Goal: Task Accomplishment & Management: Complete application form

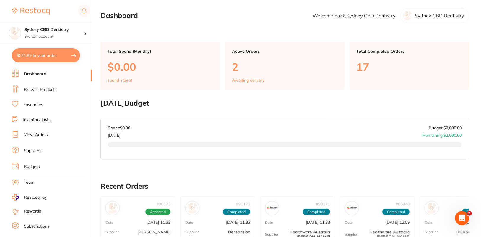
click at [48, 93] on li "Browse Products" at bounding box center [52, 90] width 80 height 9
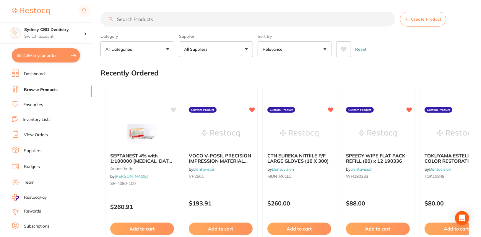
click at [422, 18] on span "Create Product" at bounding box center [426, 19] width 30 height 5
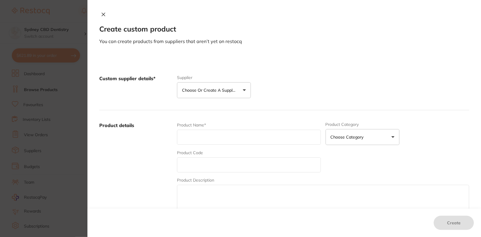
click at [226, 88] on p "Choose or create a supplier" at bounding box center [210, 90] width 56 height 6
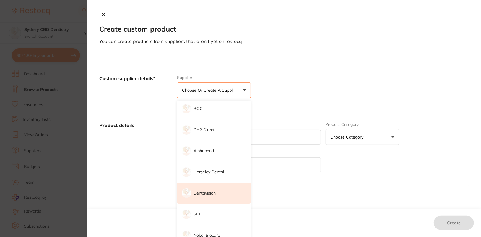
scroll to position [18, 0]
click at [219, 190] on li "Dentavision" at bounding box center [214, 193] width 74 height 21
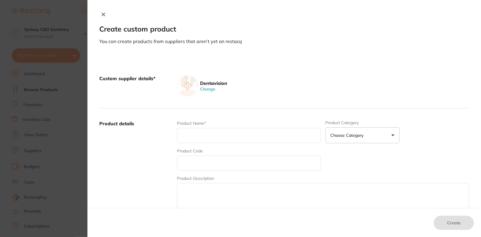
drag, startPoint x: 123, startPoint y: 173, endPoint x: 127, endPoint y: 174, distance: 4.1
click at [125, 173] on label "Product details" at bounding box center [135, 167] width 73 height 92
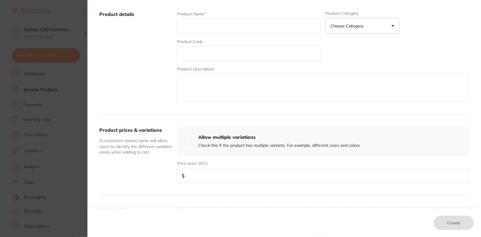
scroll to position [109, 0]
click at [225, 25] on input "text" at bounding box center [249, 26] width 144 height 15
paste input "AMERICAN EAGLE SCALER M23 THIN XP RESIN"
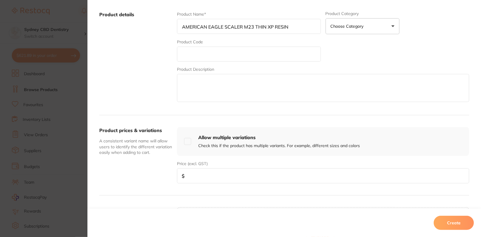
type input "AMERICAN EAGLE SCALER M23 THIN XP RESIN"
click at [221, 56] on input "text" at bounding box center [249, 54] width 144 height 15
paste input "AESM23TXPX"
type input "AESM23TXPX"
click at [234, 88] on textarea at bounding box center [323, 88] width 292 height 28
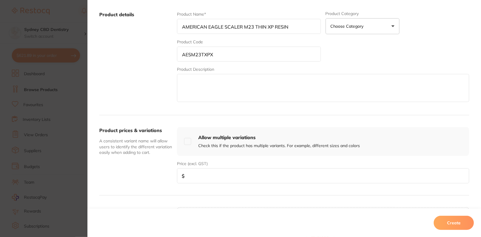
paste textarea ""SCALER M23 THIN XP RESIN 1 x Per pack. Scaler M23 Pro Thin XP. Posterior. 9.5m…"
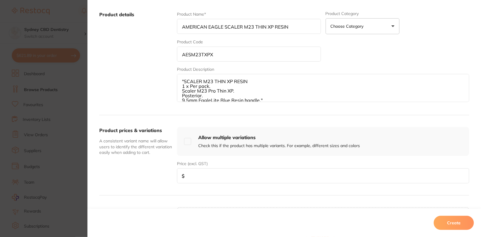
scroll to position [1, 0]
click at [186, 81] on textarea ""SCALER M23 THIN XP RESIN 1 x Per pack. Scaler M23 Pro Thin XP. Posterior. 9.5m…" at bounding box center [323, 88] width 292 height 28
type textarea "SCALER M23 THIN XP RESIN 1 x Per pack. Scaler M23 Pro Thin XP. Posterior. 9.5mm…"
click at [226, 177] on input "number" at bounding box center [323, 176] width 292 height 15
paste input "75"
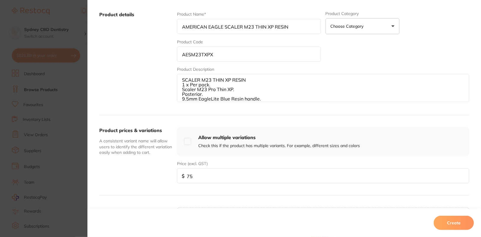
type input "75"
click at [452, 227] on button "Create" at bounding box center [454, 223] width 40 height 14
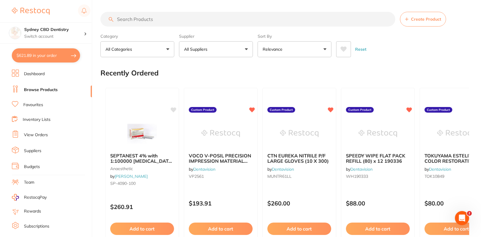
click at [183, 22] on input "search" at bounding box center [247, 19] width 295 height 15
paste input "AESM23TXPX"
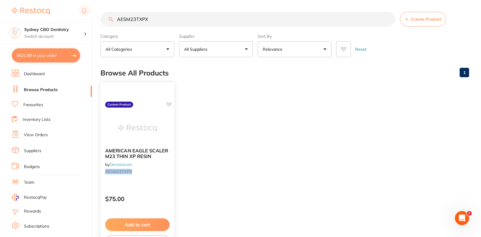
scroll to position [0, 0]
type input "AESM23TXPX"
click at [171, 105] on icon at bounding box center [169, 104] width 6 height 5
click at [287, 118] on ul "AMERICAN EAGLE SCALER M23 THIN XP RESIN by Dentavision AESM23TXPX Custom Produc…" at bounding box center [284, 168] width 369 height 170
click at [352, 122] on ul "AMERICAN EAGLE SCALER M23 THIN XP RESIN by Dentavision AESM23TXPX Custom Produc…" at bounding box center [284, 168] width 369 height 170
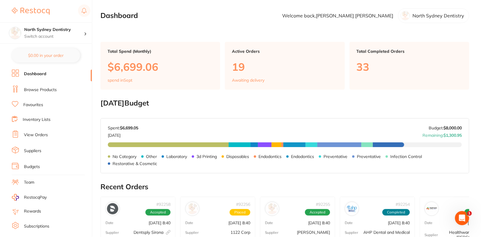
click at [37, 89] on link "Browse Products" at bounding box center [40, 90] width 33 height 6
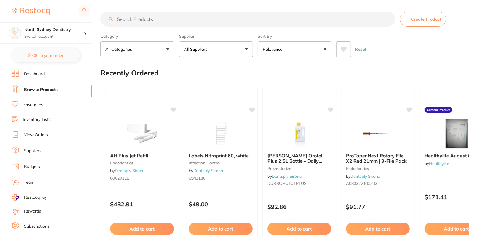
click at [188, 20] on input "search" at bounding box center [247, 19] width 295 height 15
paste input "AESM23TXPX"
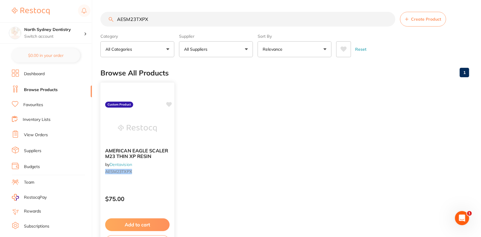
type input "AESM23TXPX"
drag, startPoint x: 170, startPoint y: 105, endPoint x: 173, endPoint y: 106, distance: 3.2
click at [170, 105] on icon at bounding box center [169, 104] width 6 height 5
click at [304, 105] on ul "AMERICAN EAGLE SCALER M23 THIN XP RESIN by Dentavision AESM23TXPX Custom Produc…" at bounding box center [284, 168] width 369 height 170
click at [60, 34] on p "Switch account" at bounding box center [54, 37] width 60 height 6
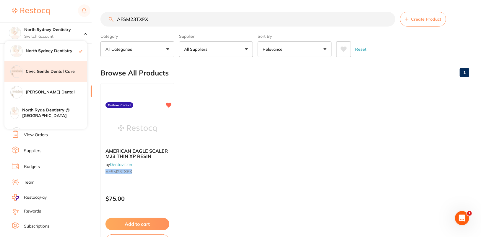
click at [69, 75] on div "Civic Gentle Dental Care" at bounding box center [45, 71] width 83 height 21
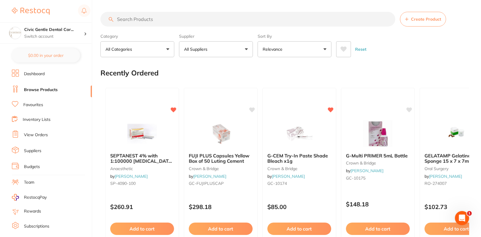
click at [206, 18] on input "search" at bounding box center [247, 19] width 295 height 15
click at [171, 20] on input "search" at bounding box center [247, 19] width 295 height 15
paste input "AESM23TXPX"
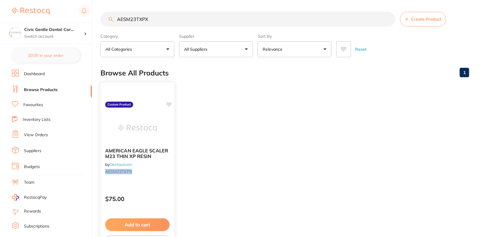
type input "AESM23TXPX"
click at [170, 106] on icon at bounding box center [169, 105] width 6 height 6
click at [48, 27] on h4 "Civic Gentle Dental Car..." at bounding box center [54, 30] width 60 height 6
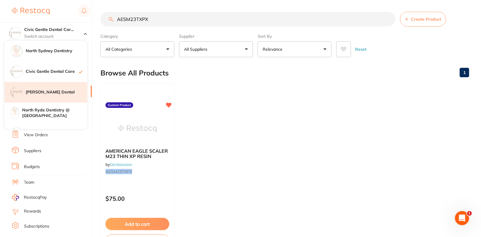
click at [65, 95] on div "Hornsby Dental" at bounding box center [45, 92] width 83 height 21
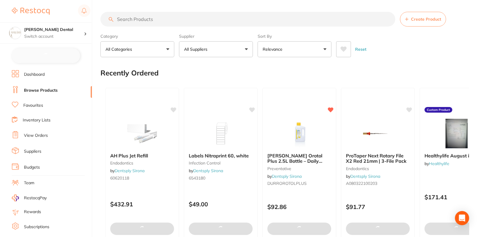
checkbox input "false"
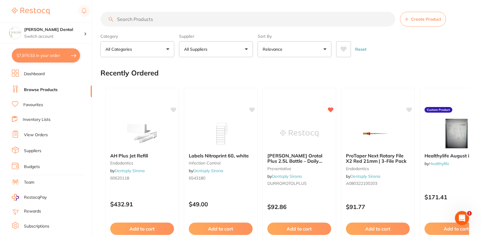
click at [152, 19] on input "search" at bounding box center [247, 19] width 295 height 15
paste input "AESM23TXPX"
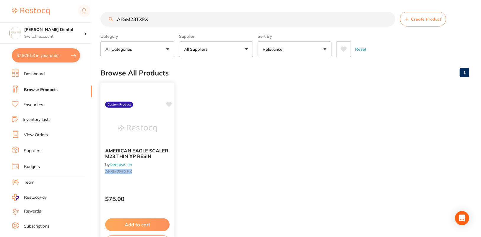
type input "AESM23TXPX"
click at [170, 104] on icon at bounding box center [169, 104] width 6 height 5
click at [77, 31] on h4 "[PERSON_NAME] Dental" at bounding box center [54, 30] width 60 height 6
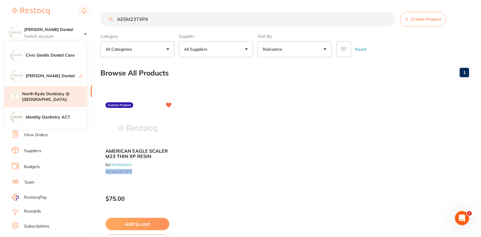
scroll to position [27, 0]
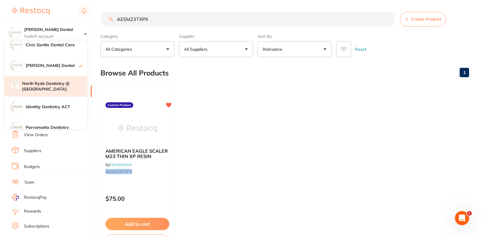
click at [63, 92] on h4 "North Ryde Dentistry @ [GEOGRAPHIC_DATA]" at bounding box center [54, 87] width 65 height 12
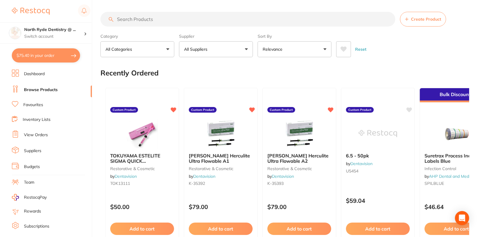
click at [232, 19] on input "search" at bounding box center [247, 19] width 295 height 15
paste input "AESM23TXPX"
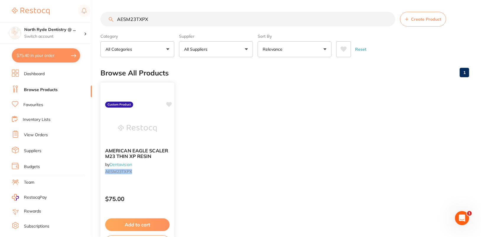
type input "AESM23TXPX"
click at [168, 103] on icon at bounding box center [169, 104] width 6 height 5
click at [55, 31] on h4 "North Ryde Dentistry @ ..." at bounding box center [54, 30] width 60 height 6
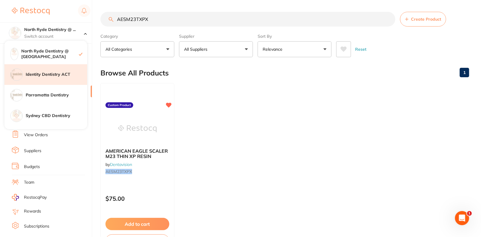
scroll to position [59, 0]
click at [61, 82] on div "Identity Dentistry ACT" at bounding box center [45, 74] width 83 height 21
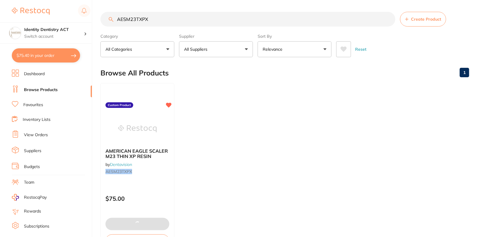
click at [194, 27] on section "AESM23TXPX Create Product Category All Categories All Categories No categories …" at bounding box center [284, 34] width 369 height 45
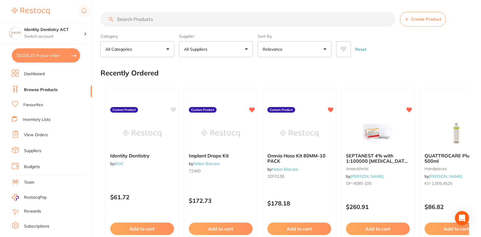
click at [214, 17] on input "search" at bounding box center [247, 19] width 295 height 15
paste input "AESM23TXPX"
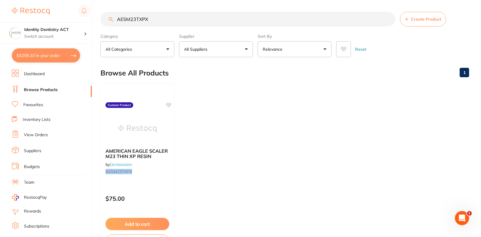
type input "AESM23TXPX"
click at [168, 103] on icon at bounding box center [169, 104] width 6 height 5
drag, startPoint x: 301, startPoint y: 112, endPoint x: 314, endPoint y: 79, distance: 35.7
click at [301, 112] on ul "AMERICAN EAGLE SCALER M23 THIN XP RESIN by Dentavision AESM23TXPX Custom Produc…" at bounding box center [284, 168] width 369 height 170
click at [76, 27] on h4 "Identity Dentistry ACT" at bounding box center [54, 30] width 60 height 6
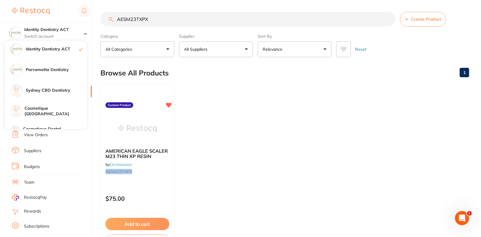
scroll to position [84, 0]
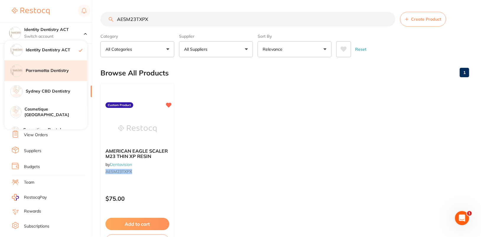
click at [60, 76] on div "Parramatta Dentistry" at bounding box center [45, 71] width 83 height 21
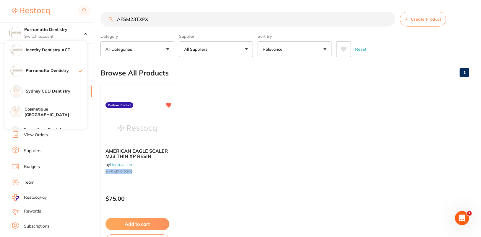
click at [316, 109] on ul "AMERICAN EAGLE SCALER M23 THIN XP RESIN by Dentavision AESM23TXPX Custom Produc…" at bounding box center [284, 168] width 369 height 170
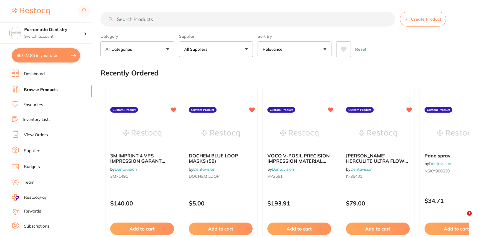
click at [261, 16] on input "search" at bounding box center [247, 19] width 295 height 15
paste input "AESM23TXPX"
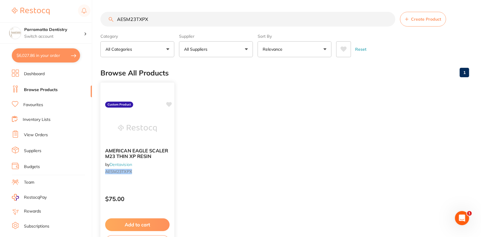
type input "AESM23TXPX"
click at [171, 106] on icon at bounding box center [169, 105] width 6 height 6
click at [248, 100] on ul "AMERICAN EAGLE SCALER M23 THIN XP RESIN by Dentavision AESM23TXPX Custom Produc…" at bounding box center [284, 168] width 369 height 170
click at [51, 35] on p "Switch account" at bounding box center [54, 37] width 60 height 6
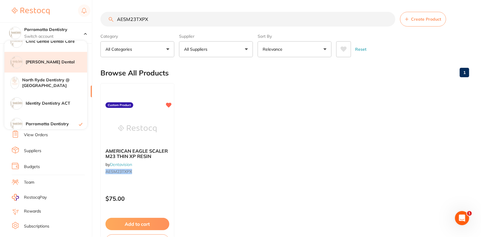
scroll to position [97, 0]
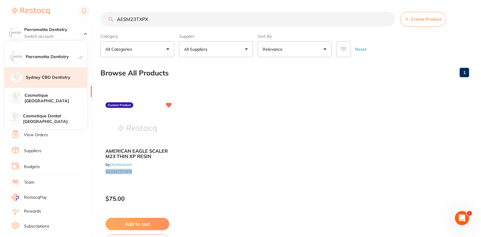
click at [61, 74] on div "Sydney CBD Dentistry" at bounding box center [45, 77] width 83 height 21
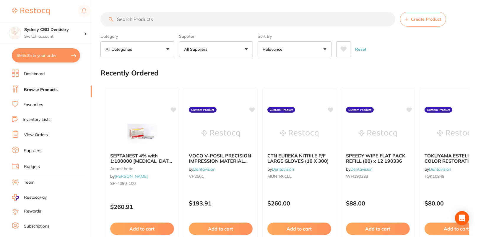
click at [310, 88] on div "CTN EUREKA NITRILE P/F LARGE GLOVES (10 X 300) by Dentavision MUNTR61LL Custom …" at bounding box center [299, 173] width 74 height 170
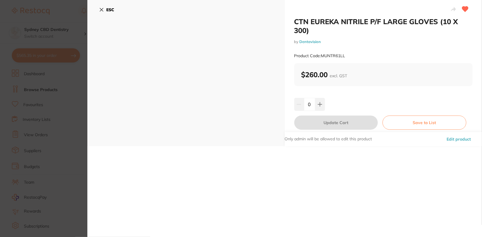
click at [96, 4] on div "ESC" at bounding box center [186, 73] width 198 height 147
click at [102, 7] on button "ESC" at bounding box center [106, 10] width 15 height 10
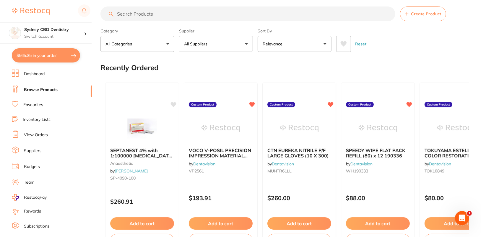
click at [223, 19] on input "search" at bounding box center [247, 13] width 295 height 15
click at [219, 16] on input "search" at bounding box center [247, 13] width 295 height 15
paste input "AESM23TXPX"
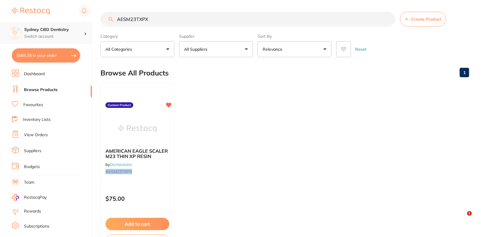
type input "AESM23TXPX"
click at [74, 40] on div "Sydney CBD Dentistry Switch account" at bounding box center [46, 32] width 92 height 21
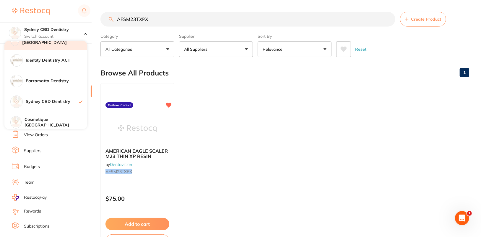
scroll to position [97, 0]
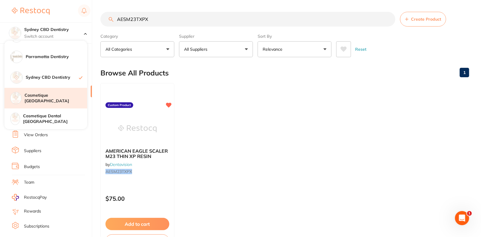
click at [66, 103] on h4 "Cosmetique [GEOGRAPHIC_DATA]" at bounding box center [56, 99] width 63 height 12
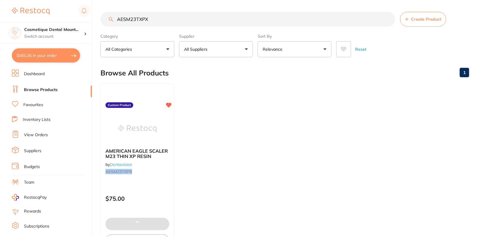
checkbox input "true"
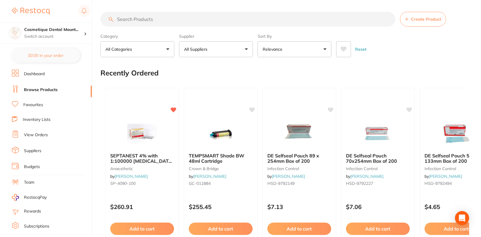
click at [226, 18] on input "search" at bounding box center [247, 19] width 295 height 15
paste input "AESM23TXPX"
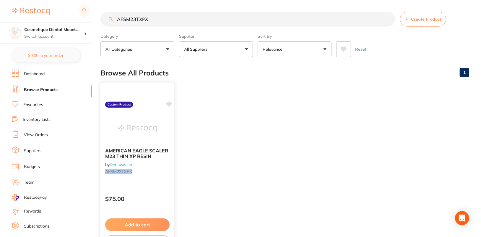
type input "AESM23TXPX"
click at [170, 104] on icon at bounding box center [169, 104] width 6 height 5
click at [276, 84] on ul "AMERICAN EAGLE SCALER M23 THIN XP RESIN by Dentavision AESM23TXPX Custom Produc…" at bounding box center [284, 168] width 369 height 170
click at [73, 25] on div "Cosmetique Dental Mount... Switch account" at bounding box center [46, 32] width 92 height 21
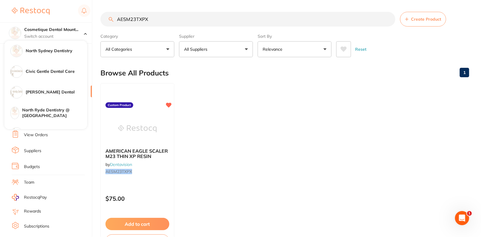
scroll to position [97, 0]
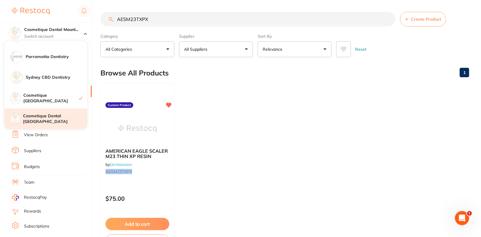
click at [68, 114] on h4 "Cosmetique Dental [GEOGRAPHIC_DATA]" at bounding box center [55, 119] width 64 height 12
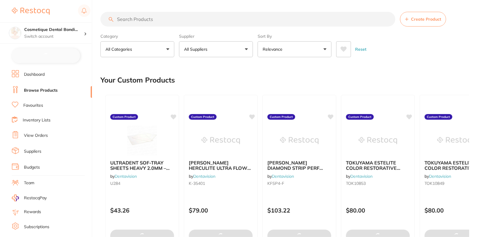
checkbox input "false"
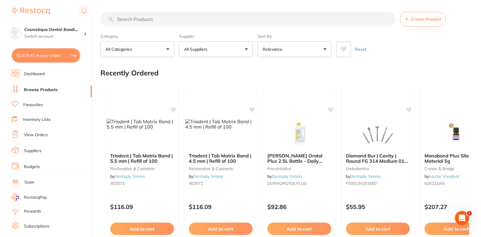
click at [429, 56] on div "Reset" at bounding box center [400, 47] width 128 height 21
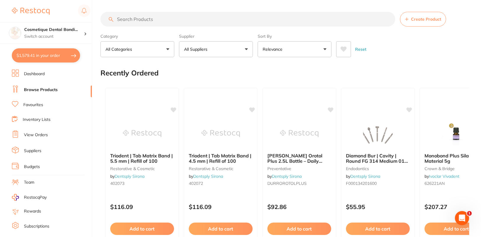
click at [215, 17] on input "search" at bounding box center [247, 19] width 295 height 15
paste input "AESM23TXPX"
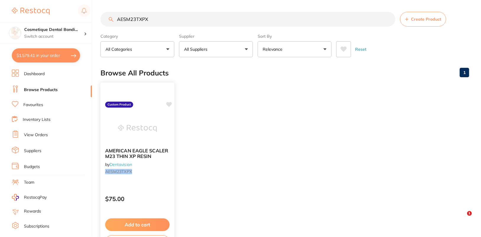
type input "AESM23TXPX"
click at [170, 105] on icon at bounding box center [169, 104] width 6 height 5
click at [274, 79] on div "Browse All Products 1" at bounding box center [284, 73] width 369 height 20
